Goal: Information Seeking & Learning: Understand process/instructions

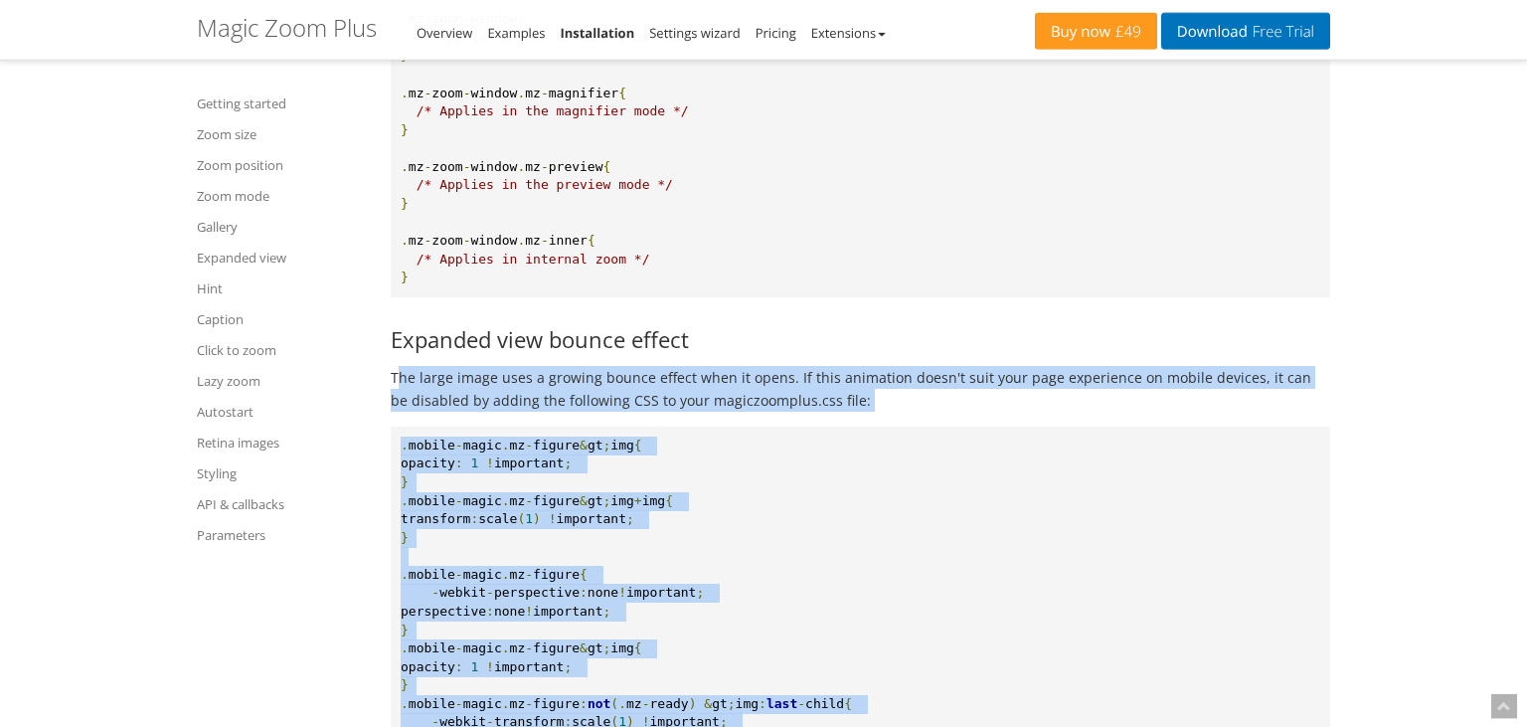
scroll to position [19218, 0]
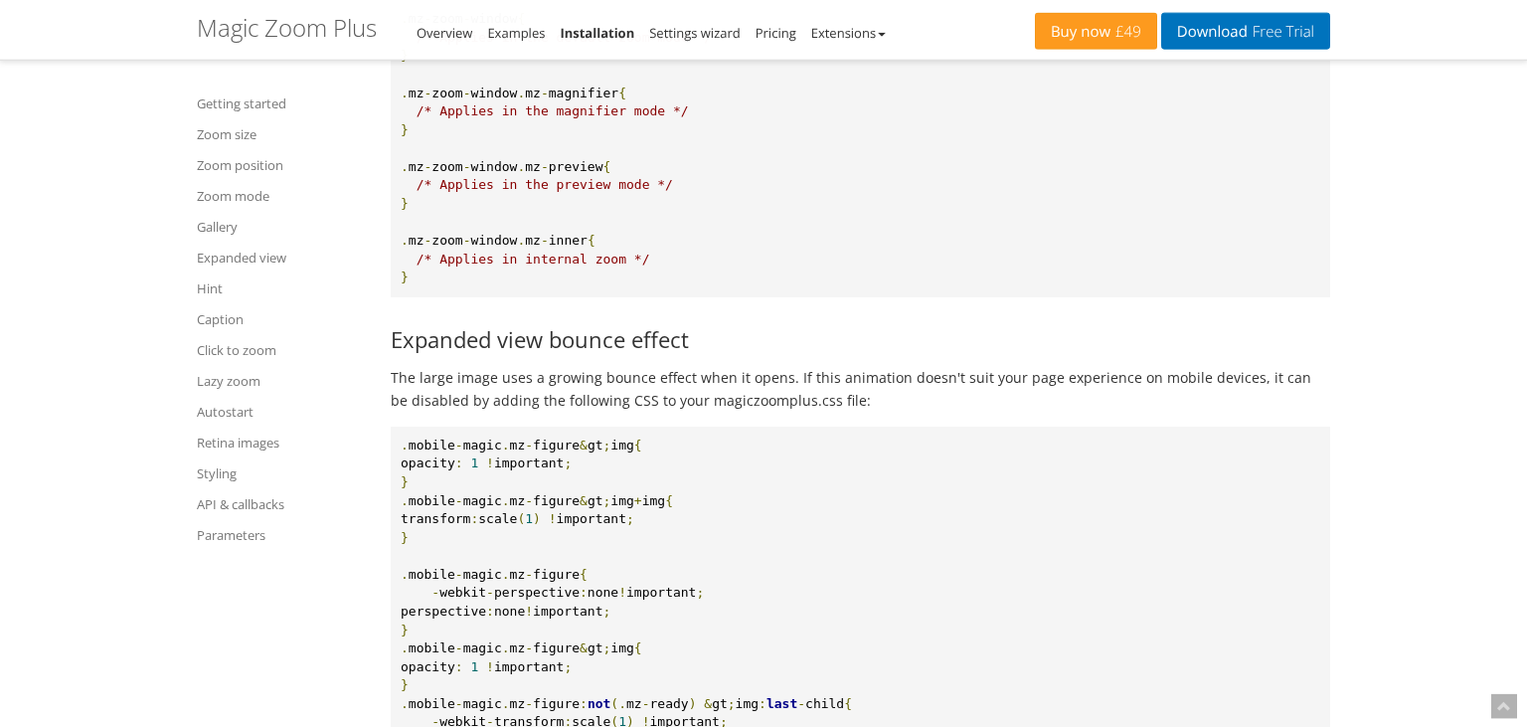
click at [539, 330] on h3 "Expanded view bounce effect" at bounding box center [861, 339] width 940 height 24
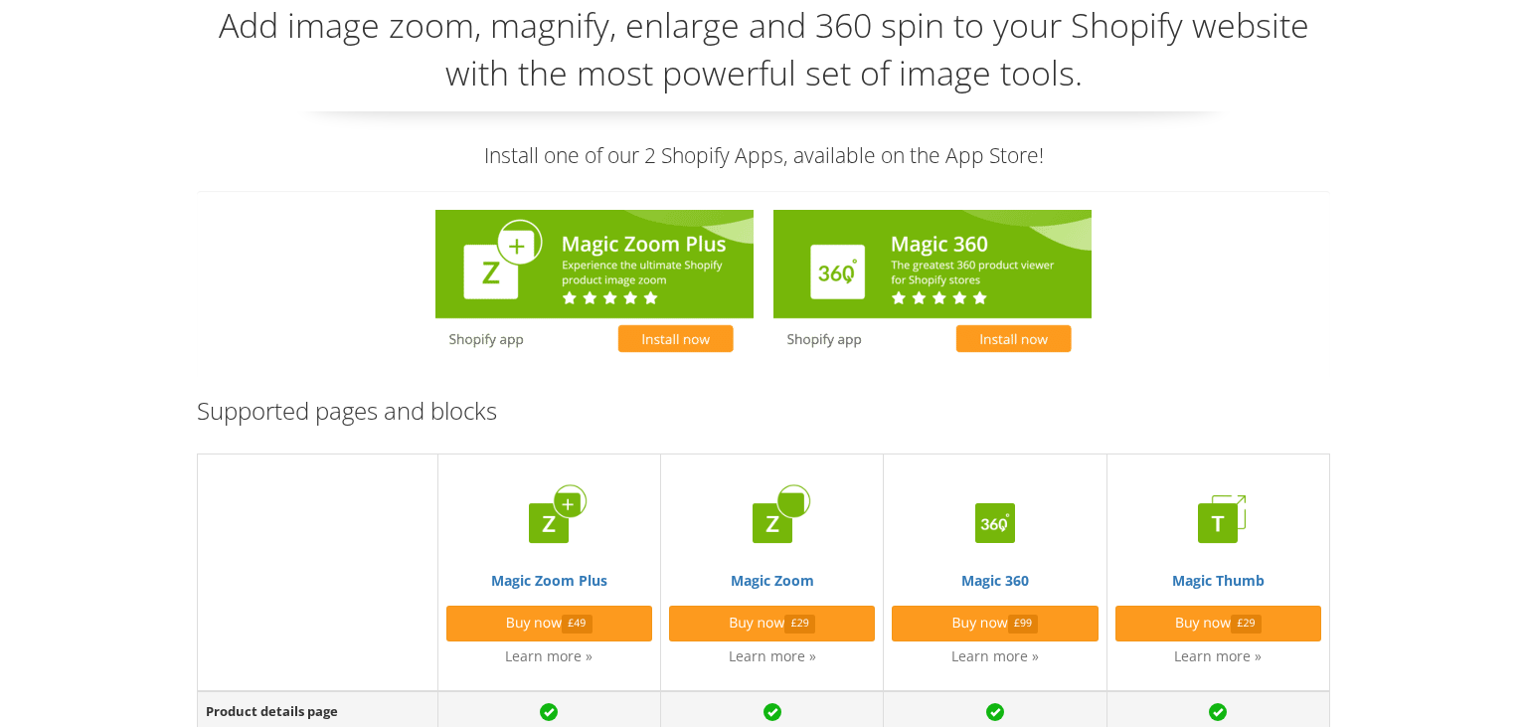
scroll to position [420, 0]
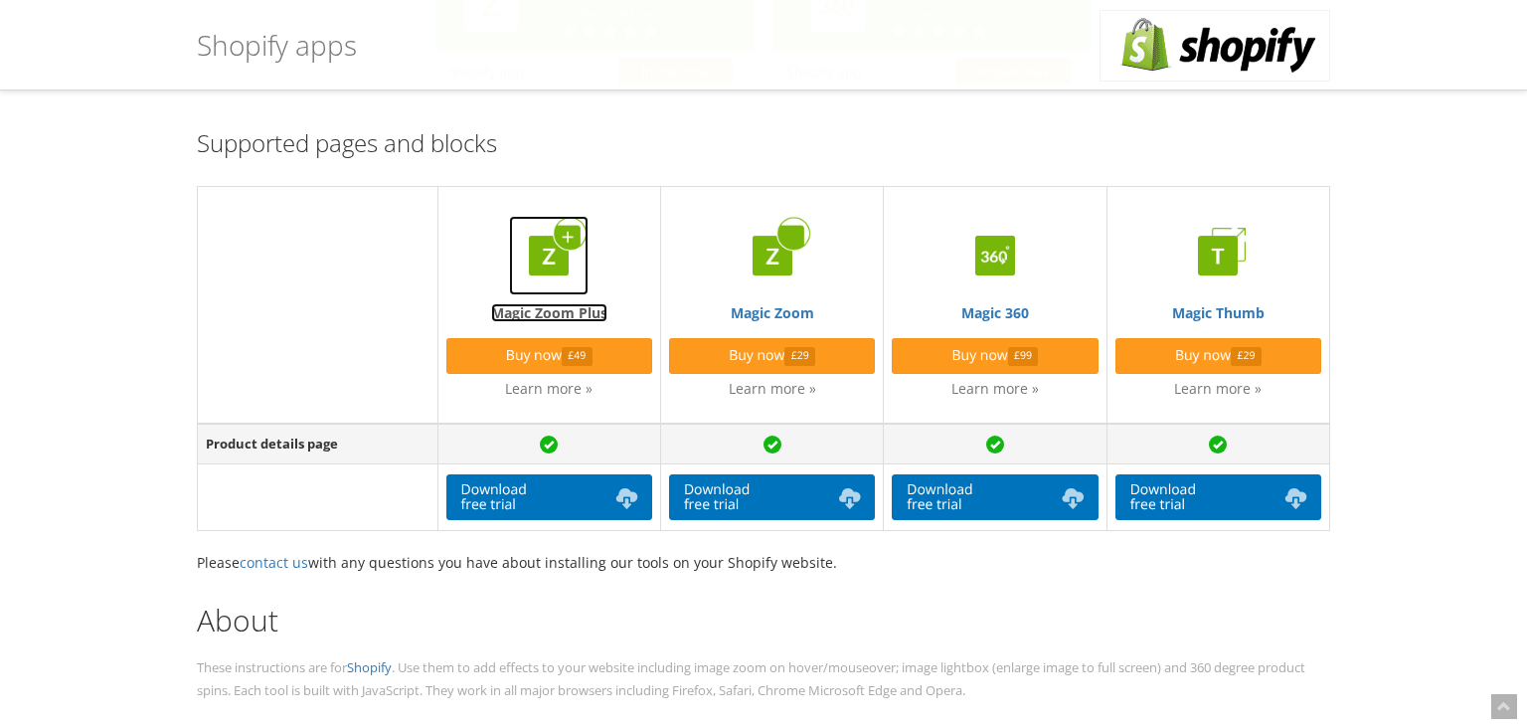
click at [543, 271] on img at bounding box center [549, 256] width 80 height 80
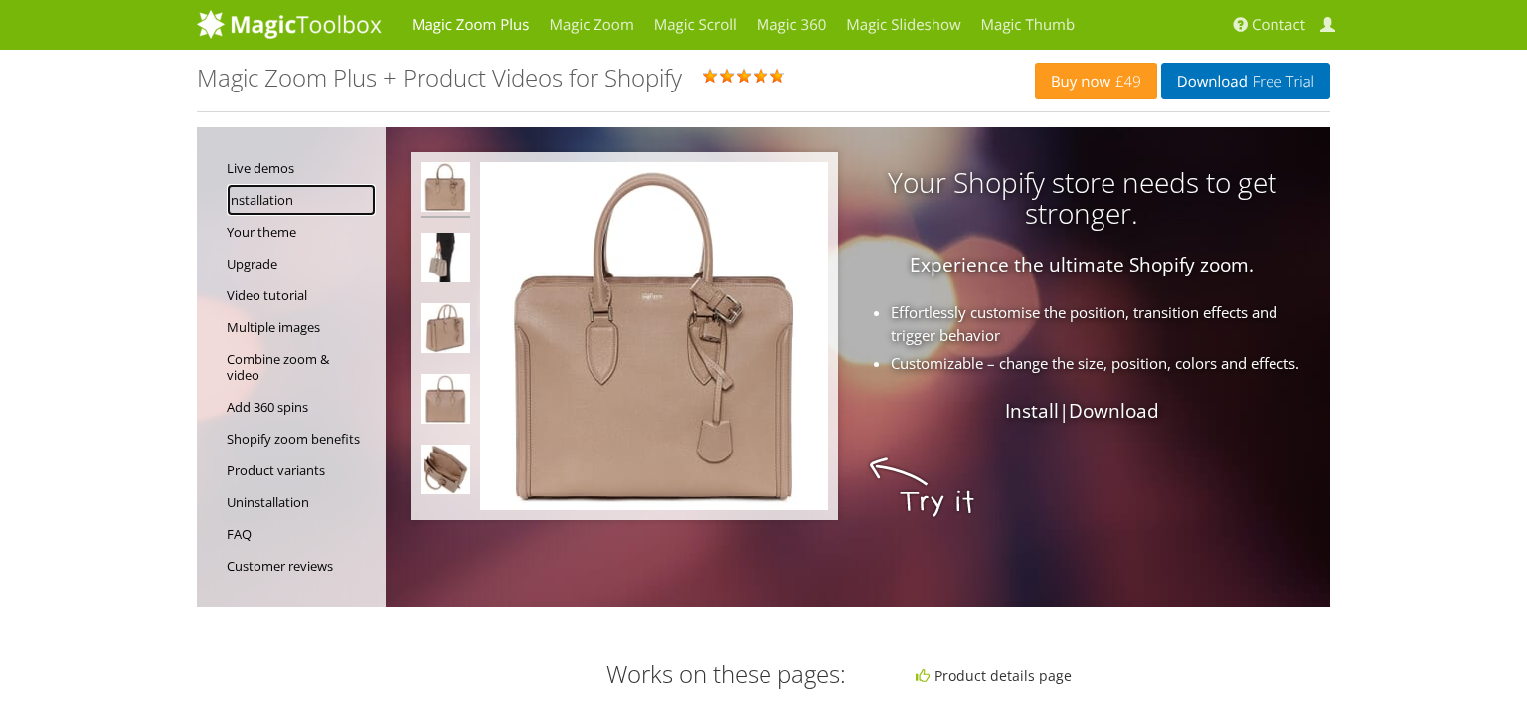
click at [258, 201] on link "Installation" at bounding box center [301, 200] width 149 height 32
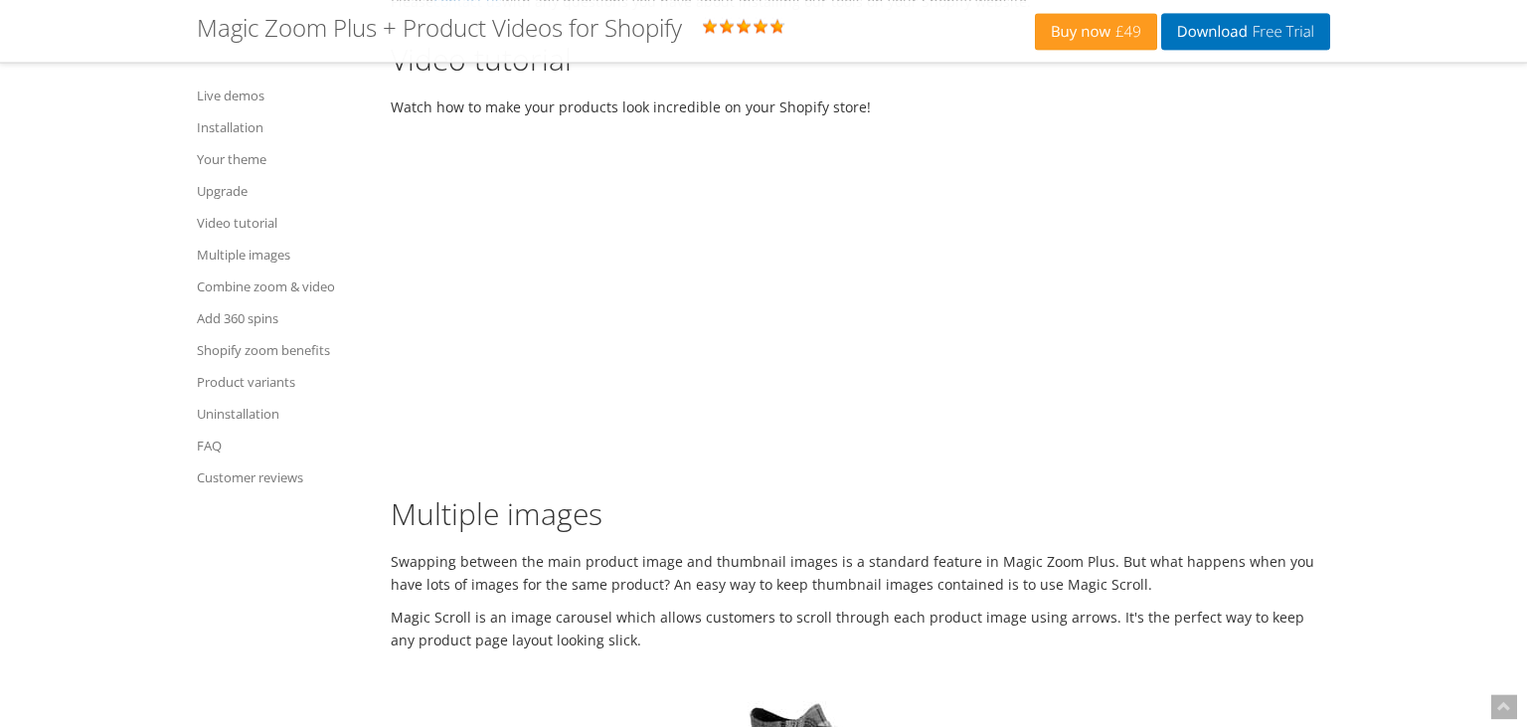
scroll to position [6316, 0]
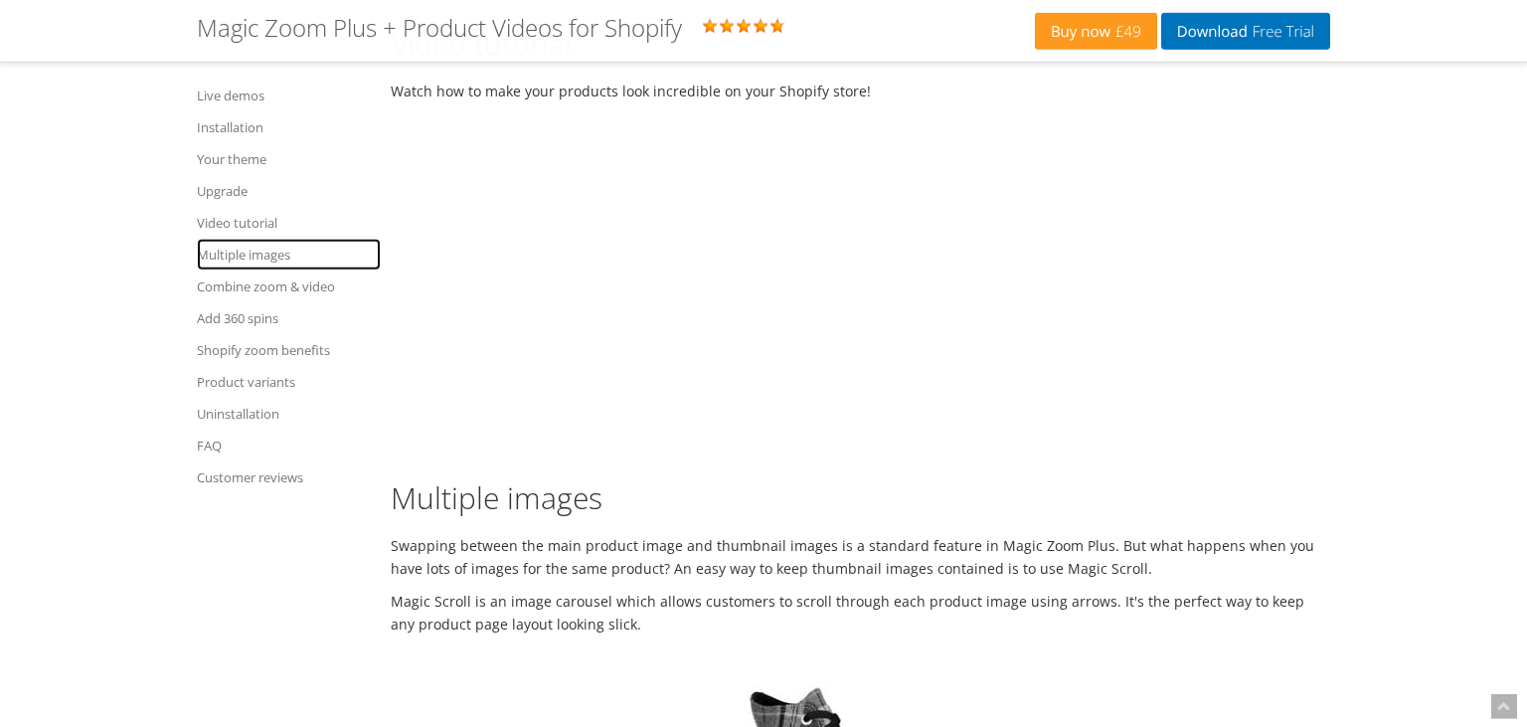
drag, startPoint x: 229, startPoint y: 253, endPoint x: 269, endPoint y: 268, distance: 43.8
click at [229, 254] on link "Multiple images" at bounding box center [289, 255] width 184 height 32
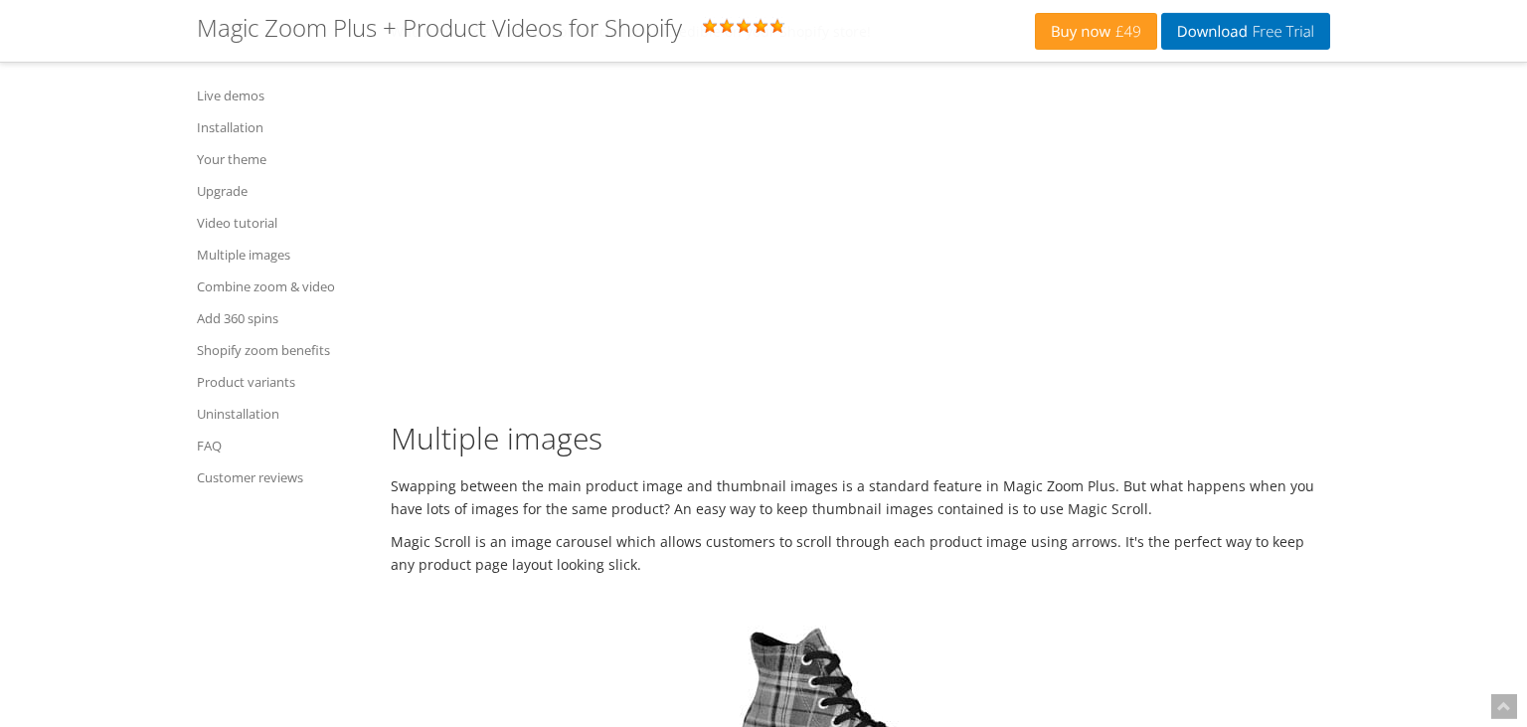
scroll to position [5991, 0]
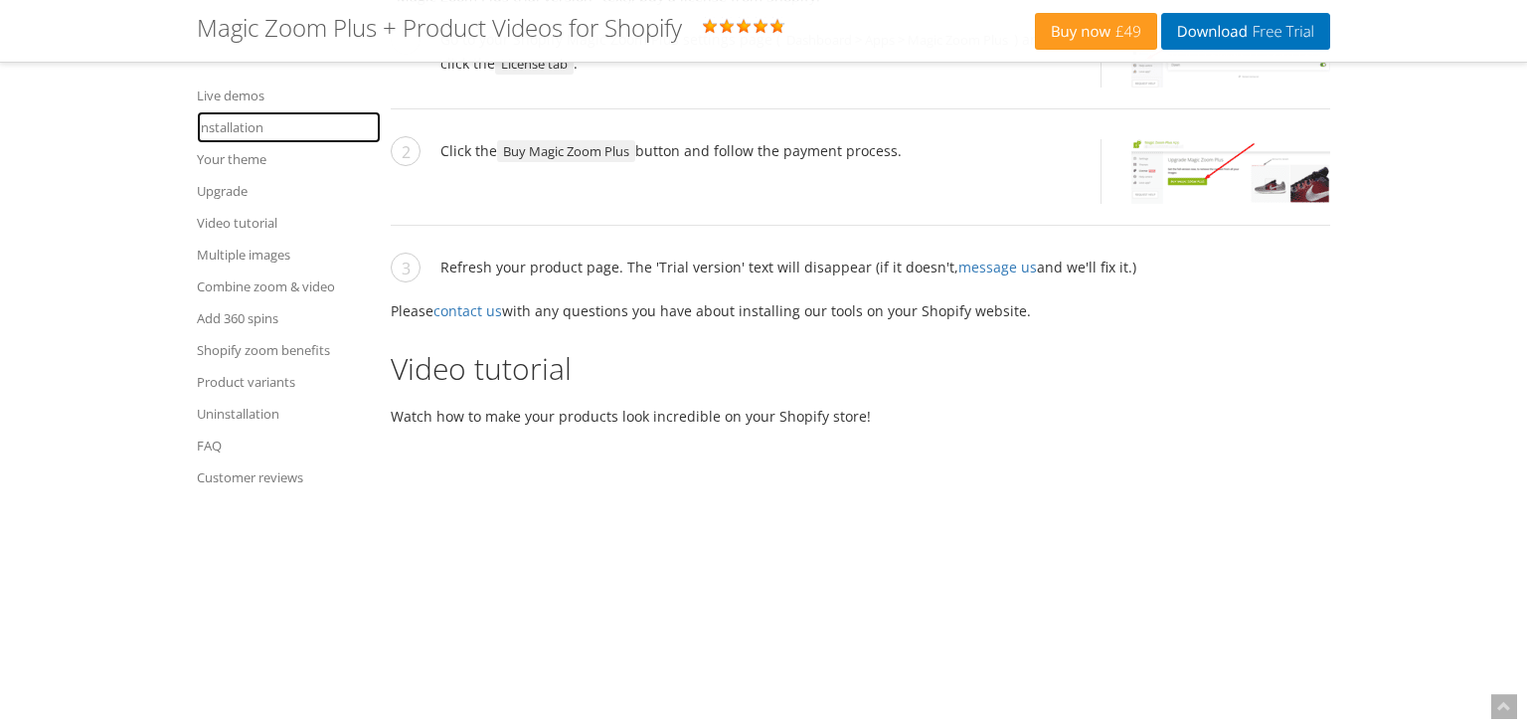
click at [255, 126] on link "Installation" at bounding box center [289, 127] width 184 height 32
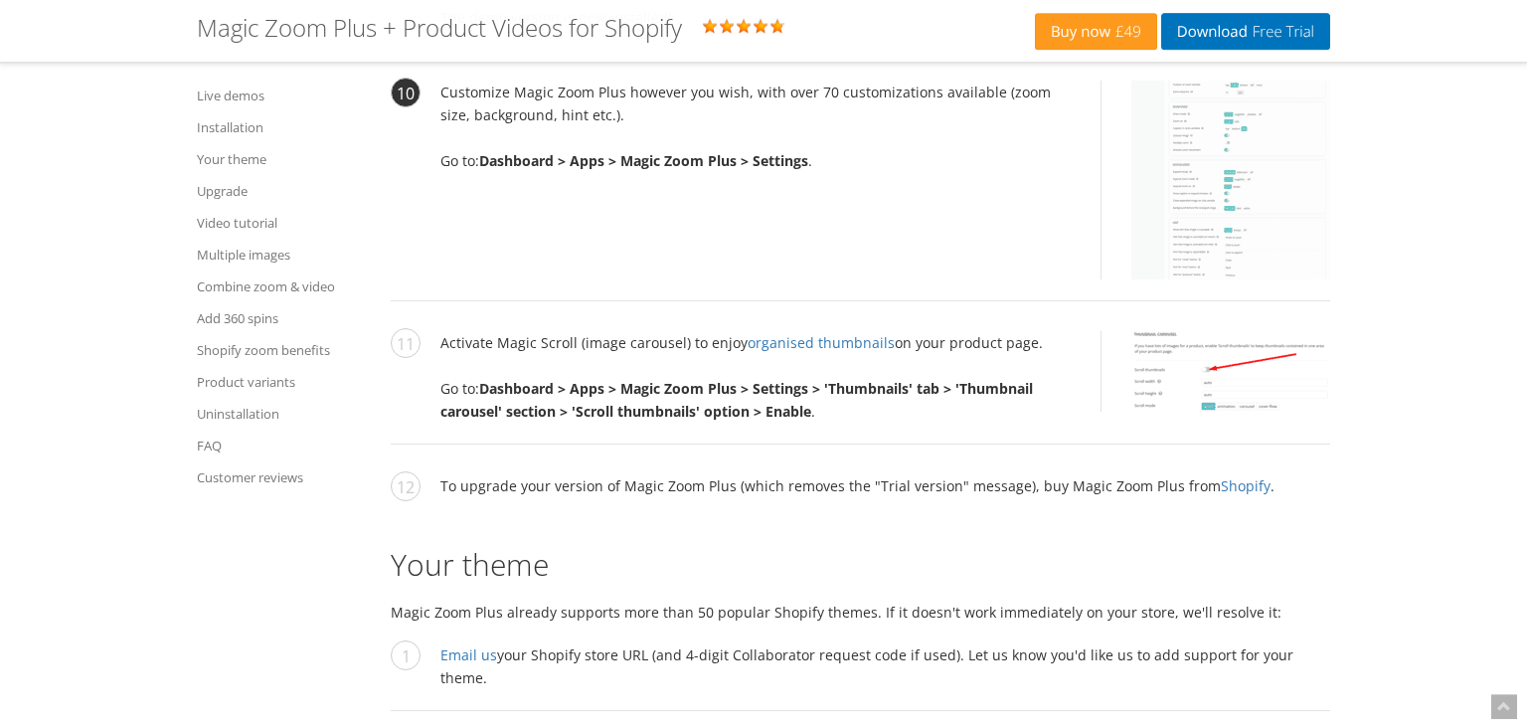
scroll to position [4994, 0]
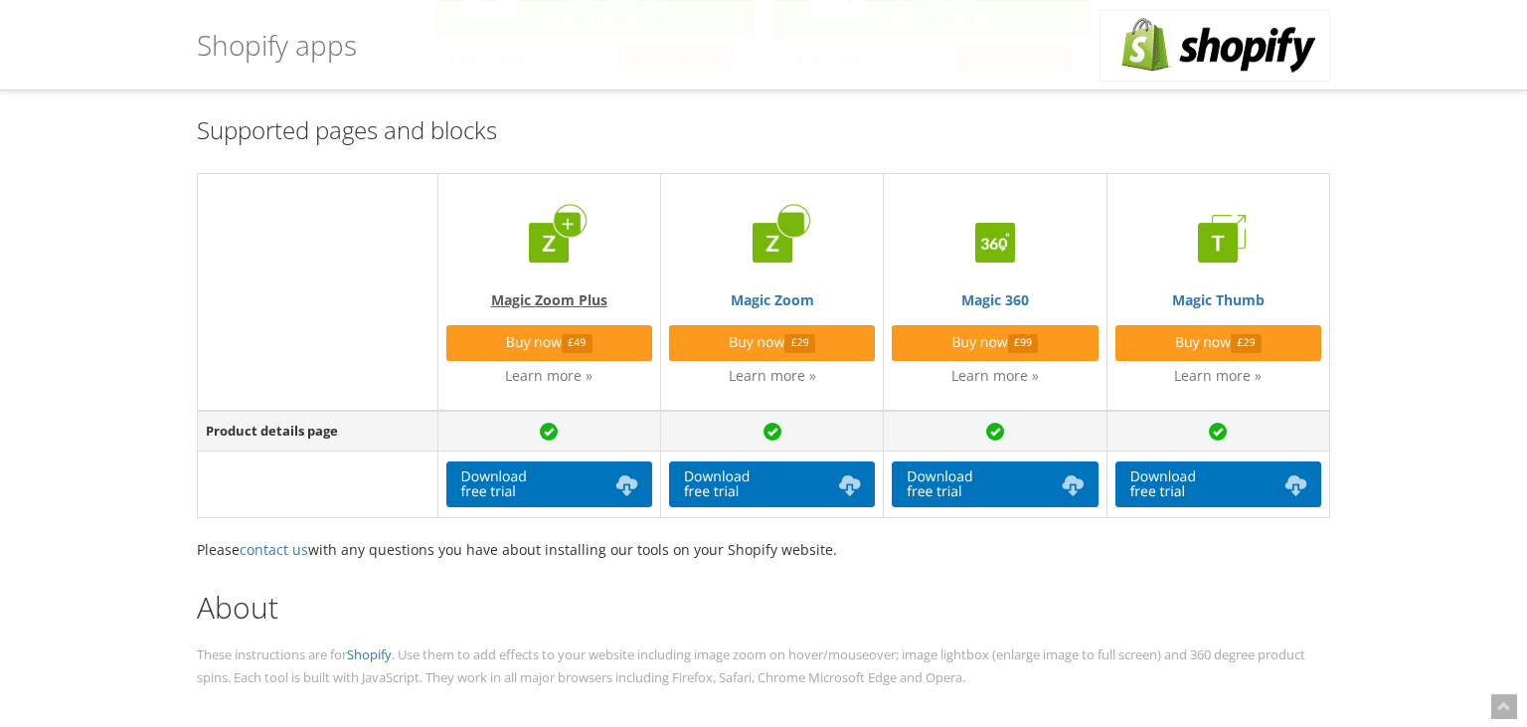
scroll to position [420, 0]
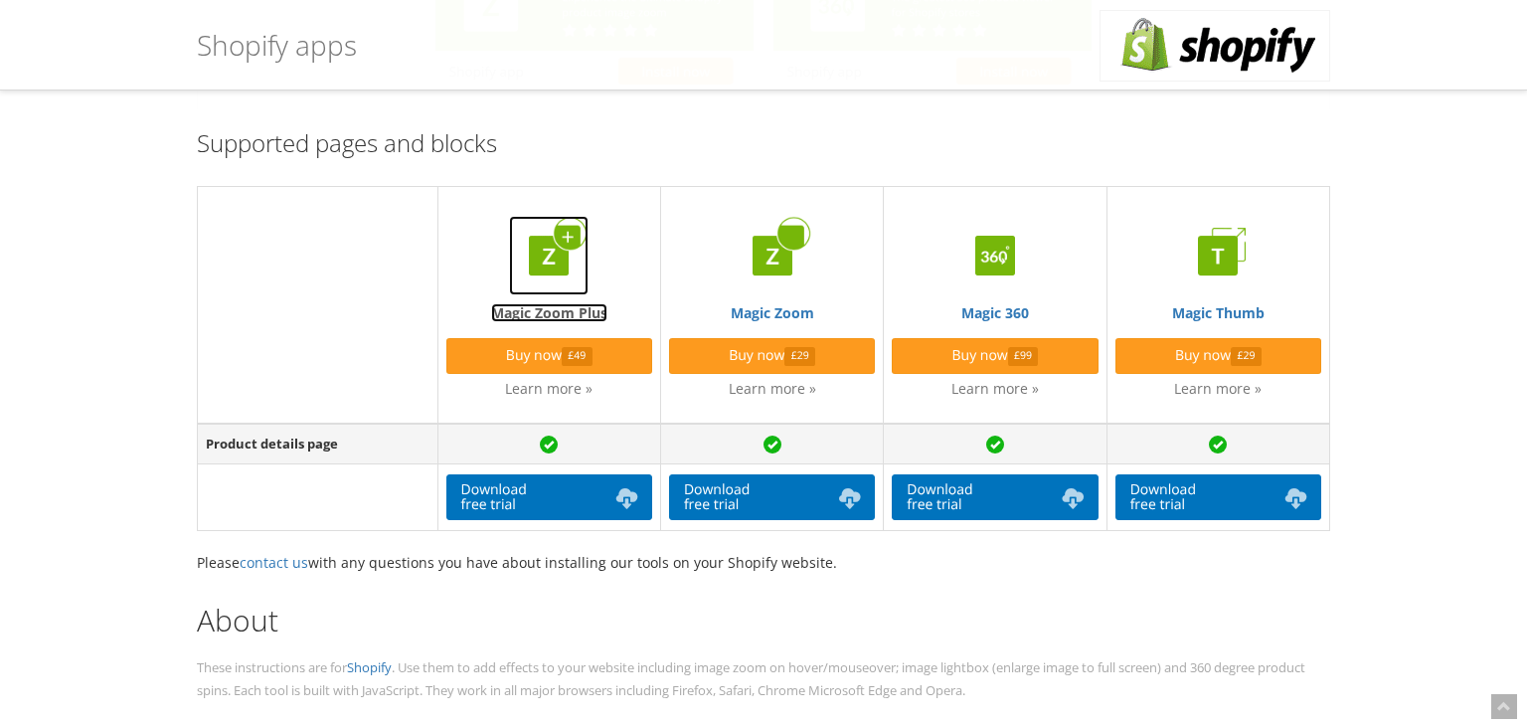
click at [559, 261] on img at bounding box center [549, 256] width 80 height 80
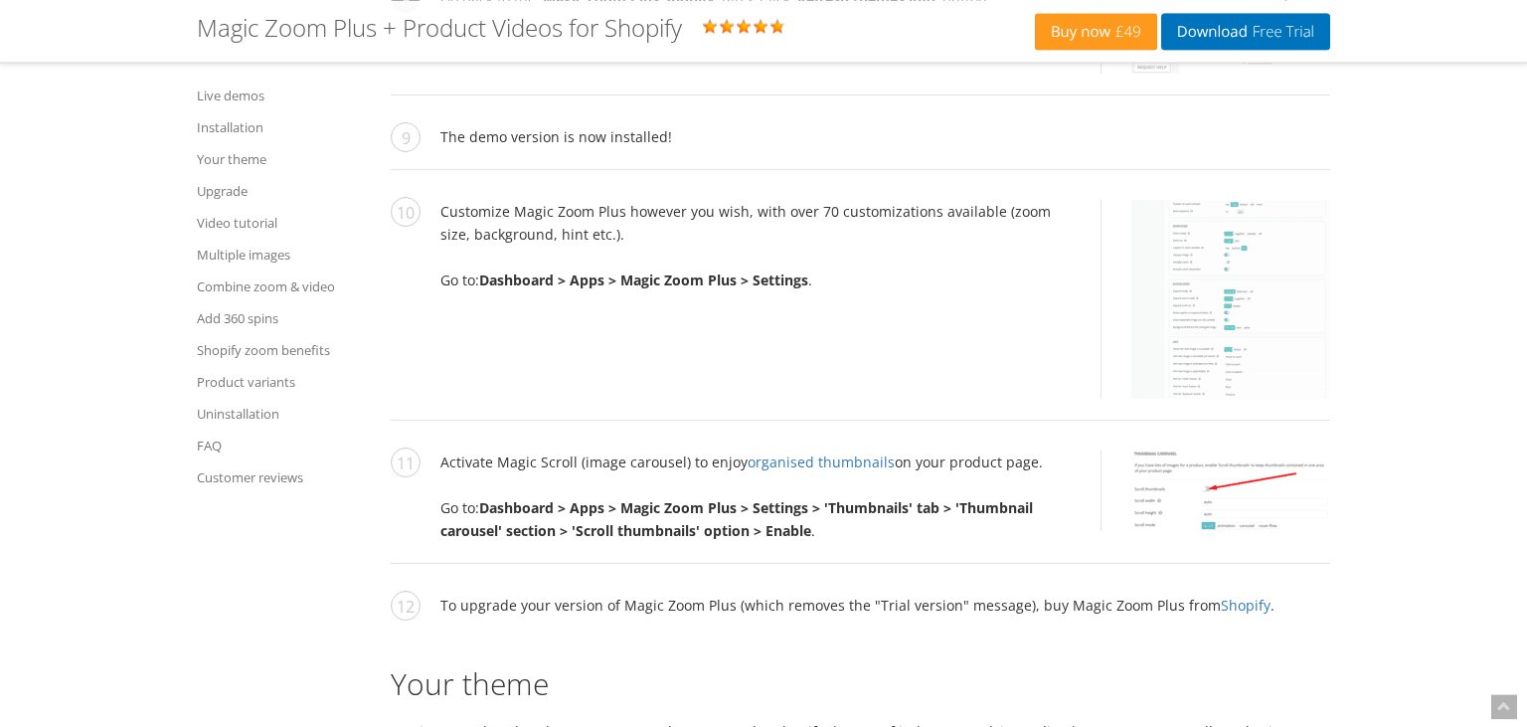
scroll to position [5039, 0]
